Goal: Register for event/course

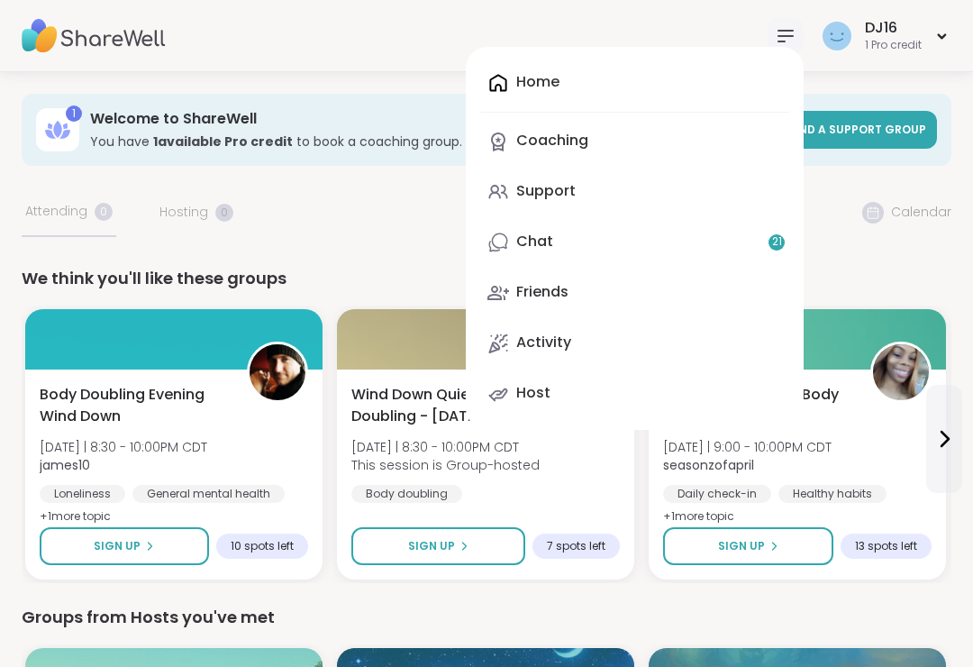
click at [704, 243] on link "Chat 21" at bounding box center [634, 242] width 309 height 43
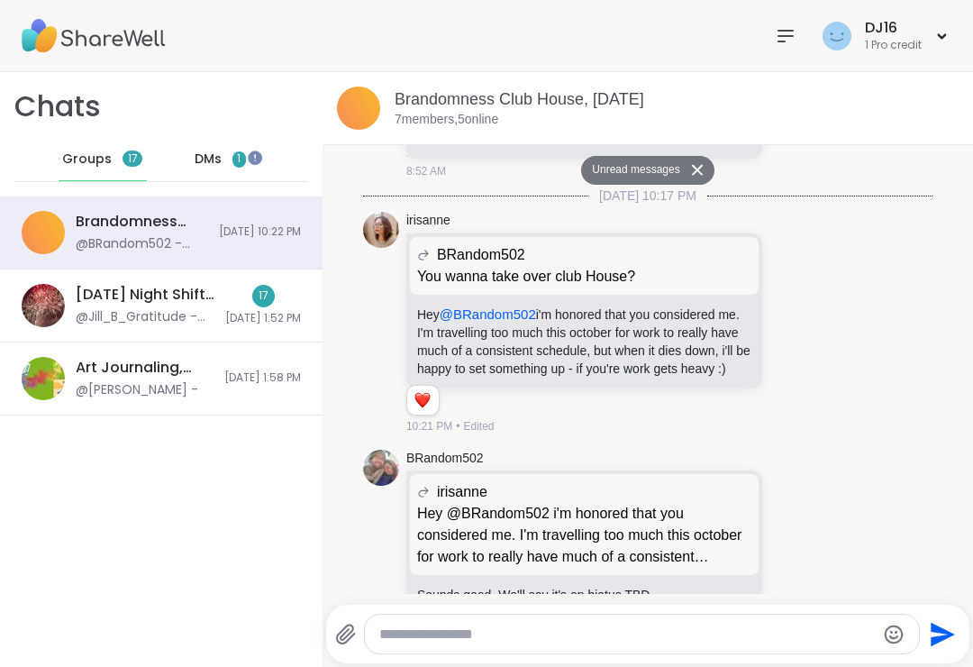
click at [214, 159] on span "DMs" at bounding box center [208, 159] width 27 height 18
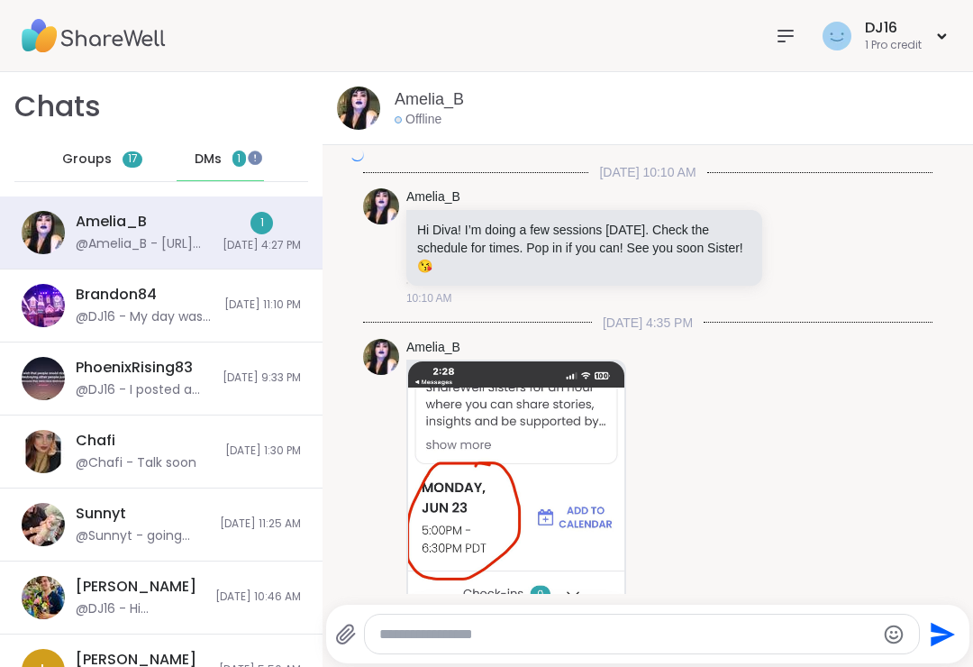
scroll to position [7702, 0]
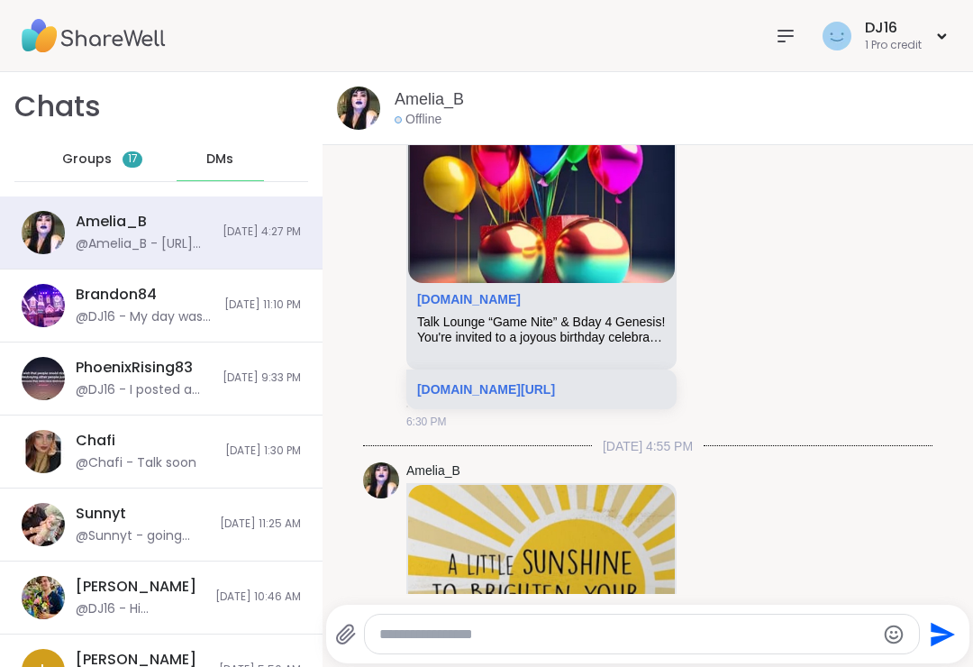
click at [121, 153] on div "Groups 17" at bounding box center [103, 159] width 88 height 43
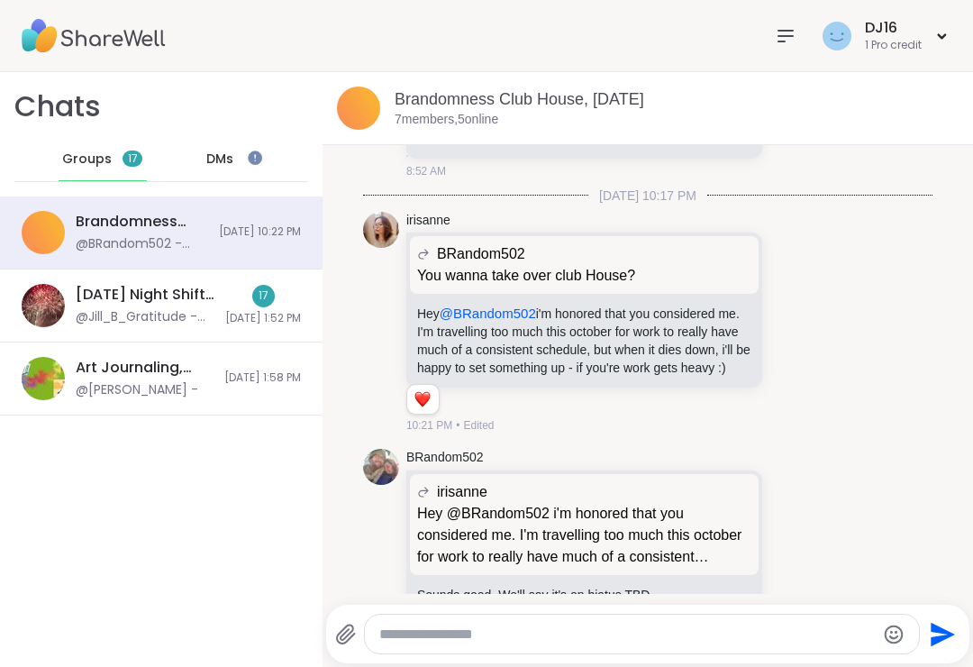
click at [225, 323] on span "[DATE] 1:52 PM" at bounding box center [263, 318] width 76 height 15
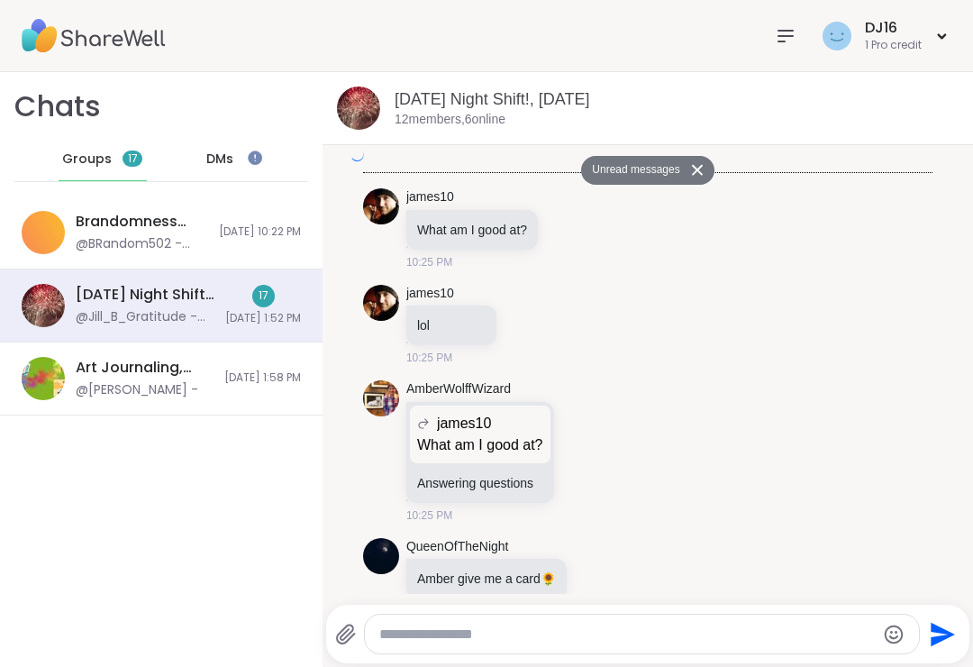
scroll to position [5931, 0]
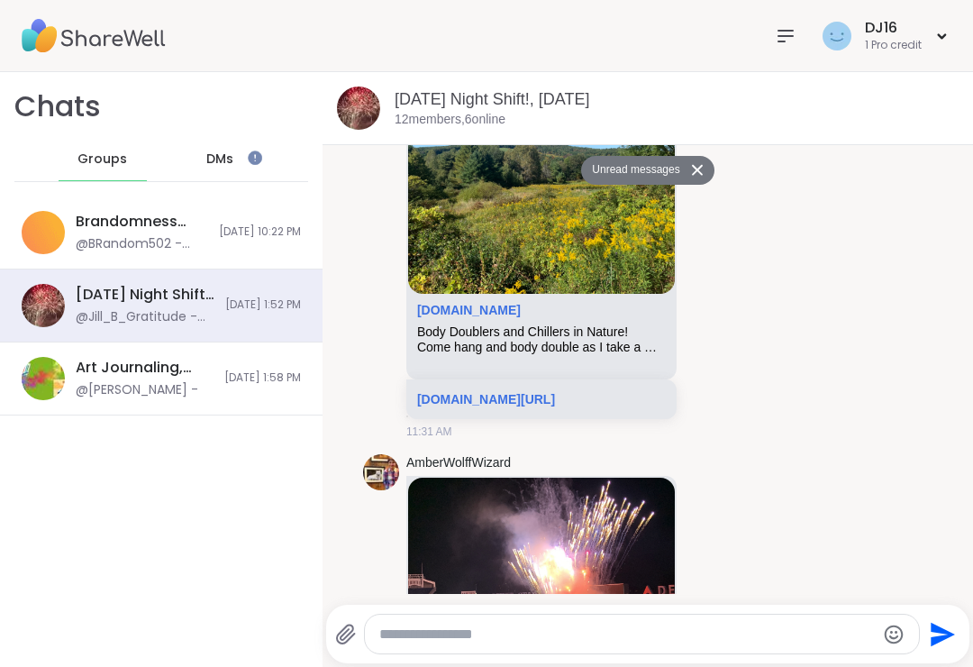
click at [781, 18] on div at bounding box center [786, 36] width 36 height 36
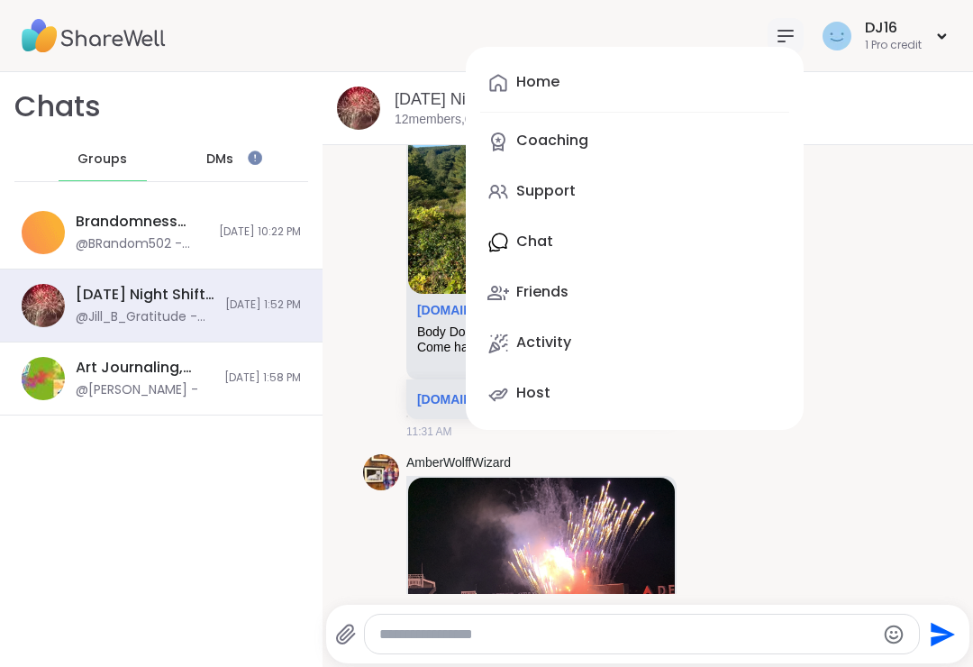
click at [599, 194] on link "Support" at bounding box center [634, 191] width 309 height 43
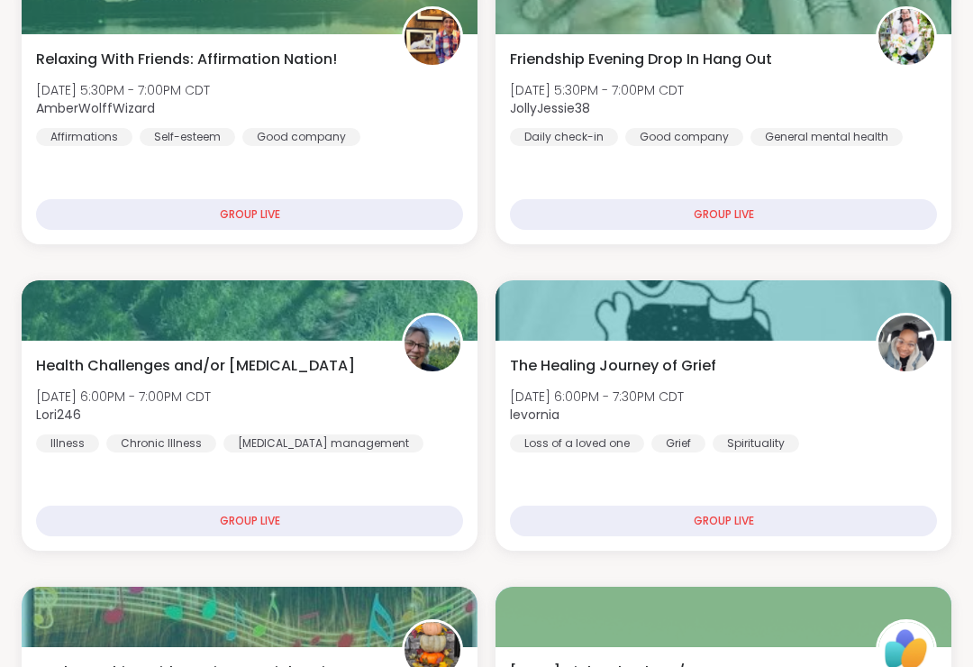
scroll to position [447, 0]
click at [427, 121] on div "Relaxing With Friends: Affirmation Nation! [DATE] 5:30PM - 7:00PM CDT AmberWolf…" at bounding box center [249, 97] width 427 height 97
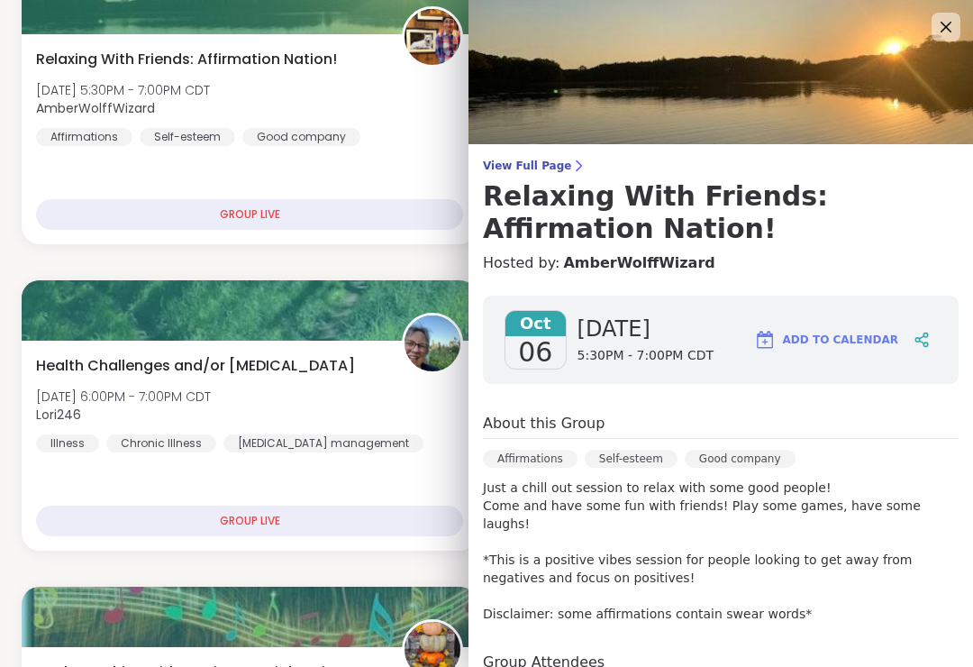
scroll to position [0, 0]
click at [946, 29] on icon at bounding box center [946, 27] width 22 height 22
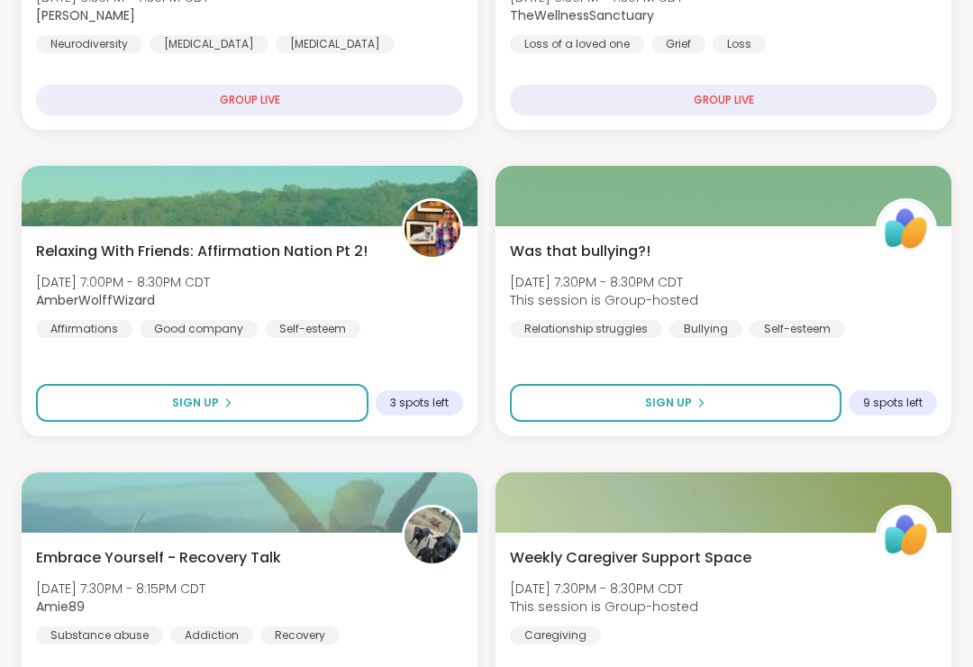
scroll to position [1480, 0]
click at [418, 328] on div "Relaxing With Friends: Affirmation Nation Pt 2! [DATE] 7:00PM - 8:30PM CDT Ambe…" at bounding box center [249, 289] width 427 height 97
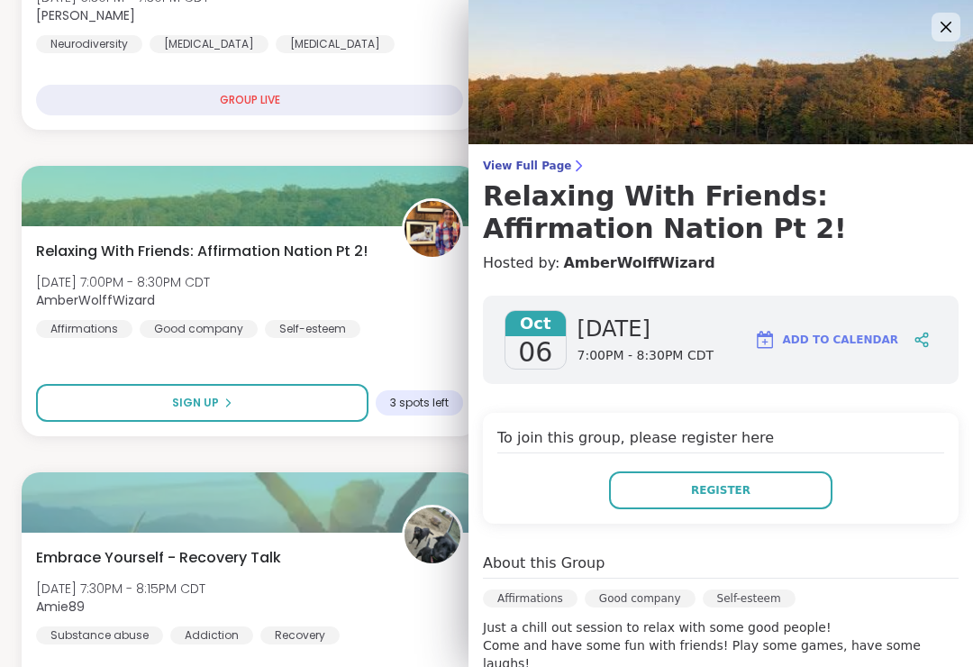
scroll to position [0, 0]
click at [935, 23] on icon at bounding box center [946, 27] width 22 height 22
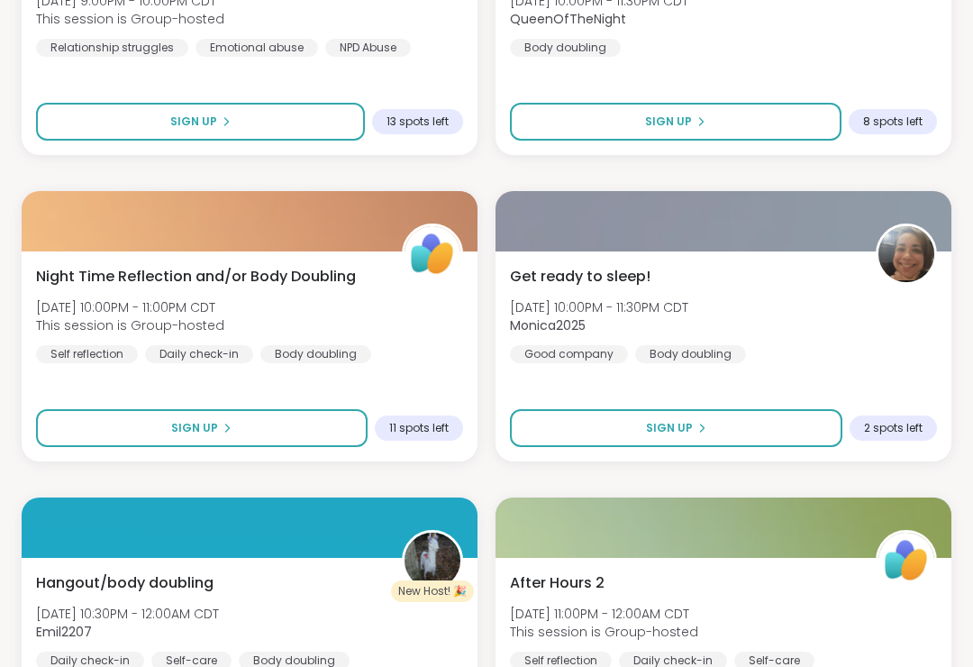
scroll to position [3599, 0]
click at [825, 362] on div "Get ready to sleep! [DATE] 10:00PM - 11:30PM CDT Monica2025 Good company Body d…" at bounding box center [723, 314] width 427 height 97
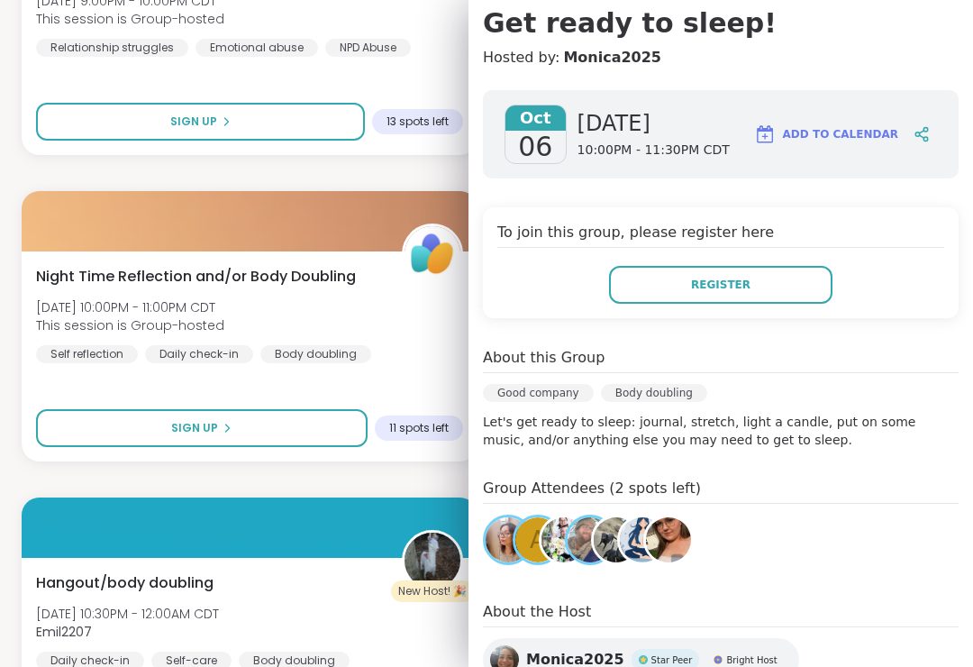
scroll to position [175, 0]
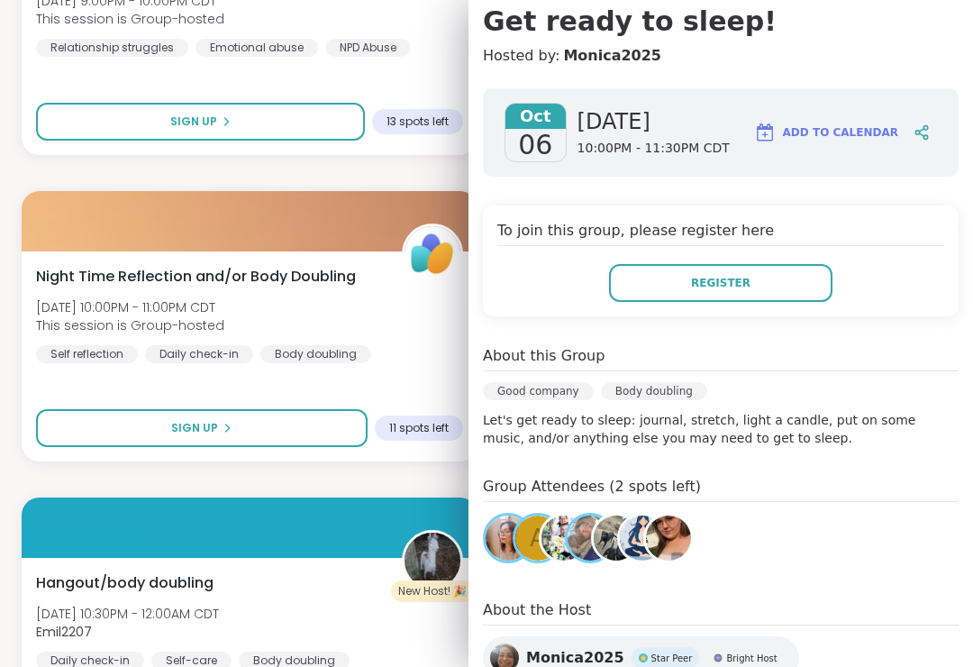
click at [421, 497] on div at bounding box center [250, 527] width 456 height 60
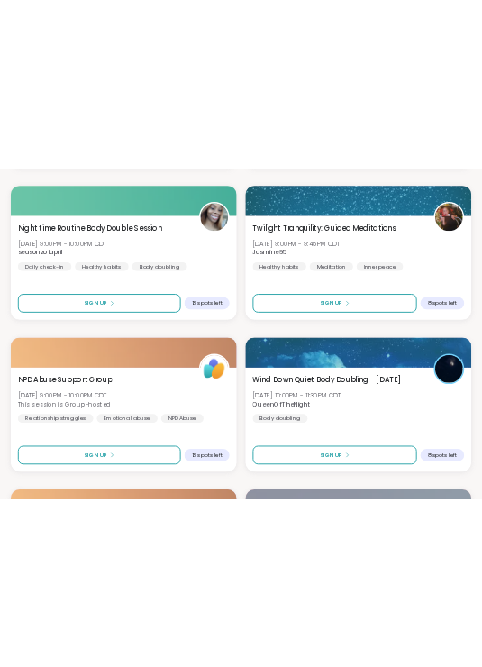
scroll to position [5318, 0]
